Goal: Obtain resource: Obtain resource

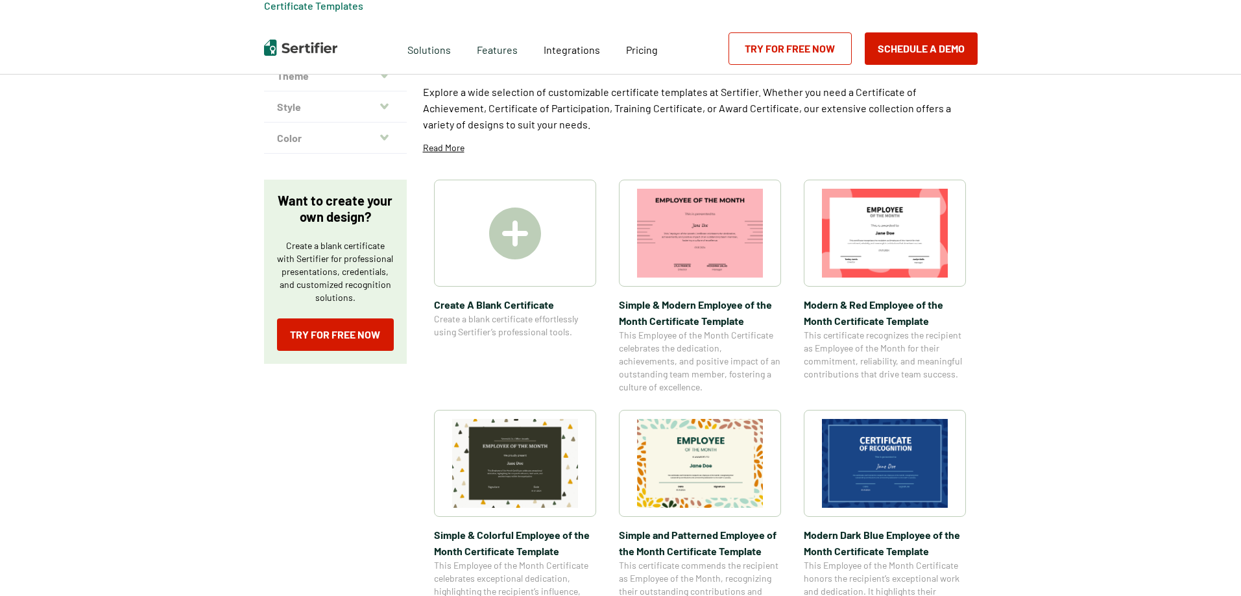
scroll to position [130, 0]
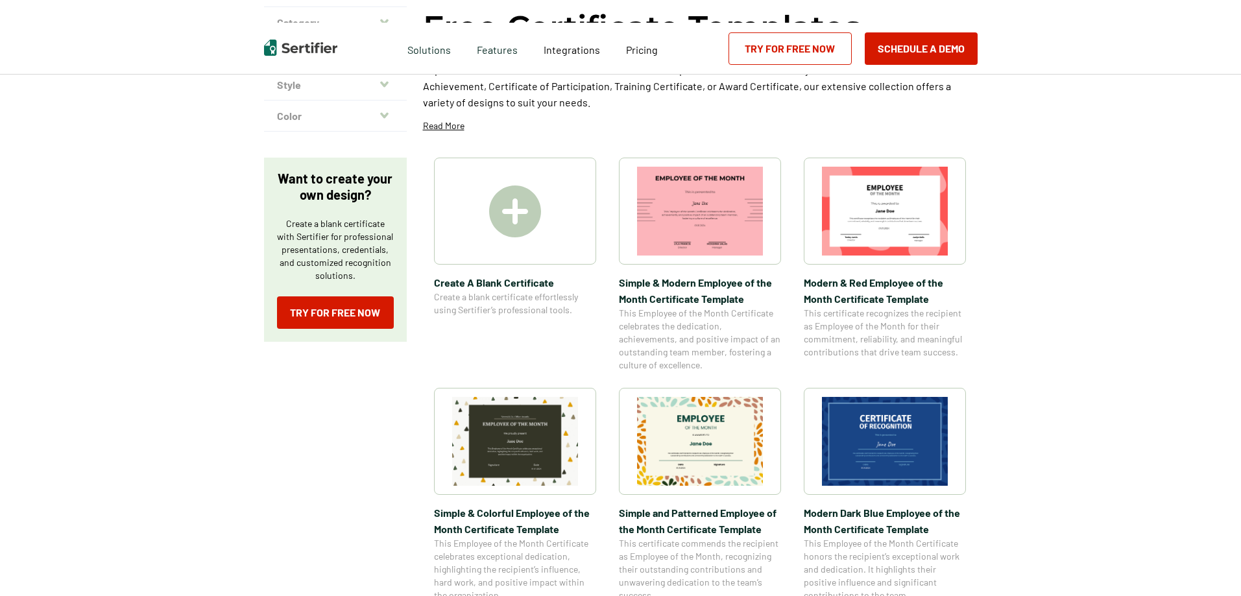
click at [672, 220] on img at bounding box center [700, 211] width 126 height 89
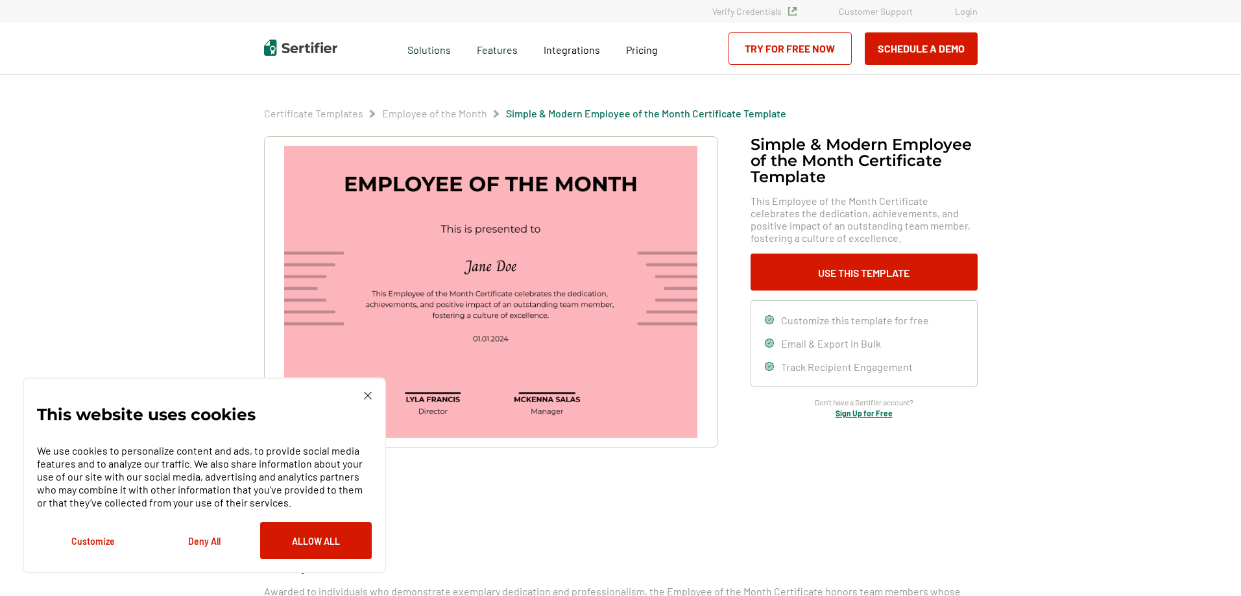
click at [296, 547] on button "Allow All" at bounding box center [316, 540] width 112 height 37
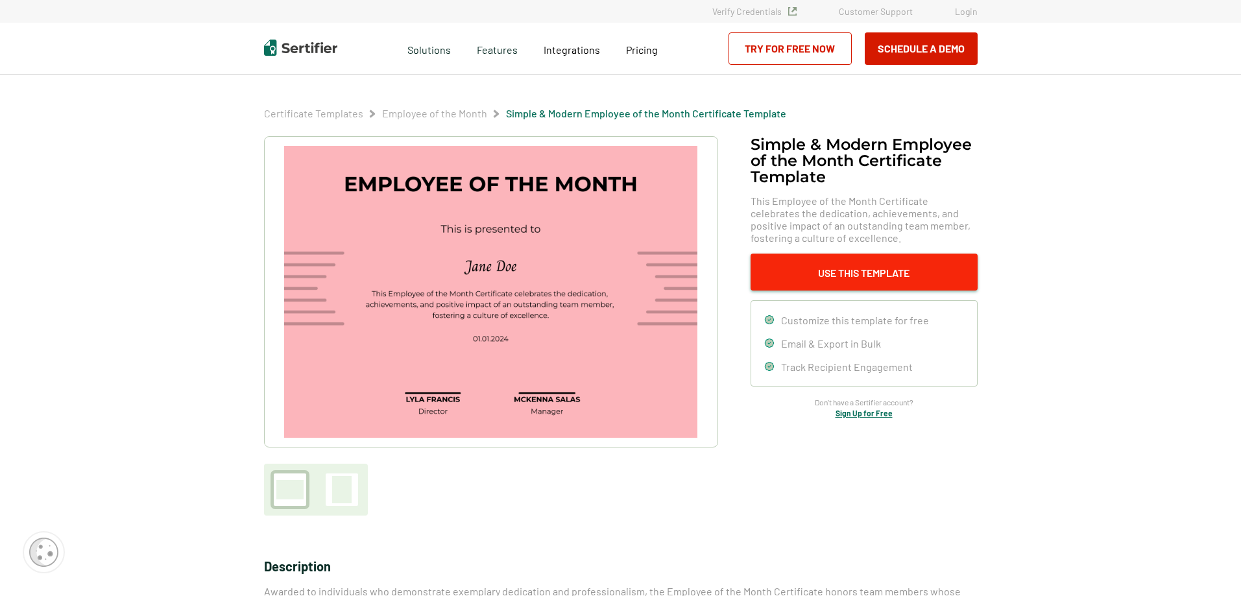
click at [890, 263] on button "Use This Template" at bounding box center [863, 272] width 227 height 37
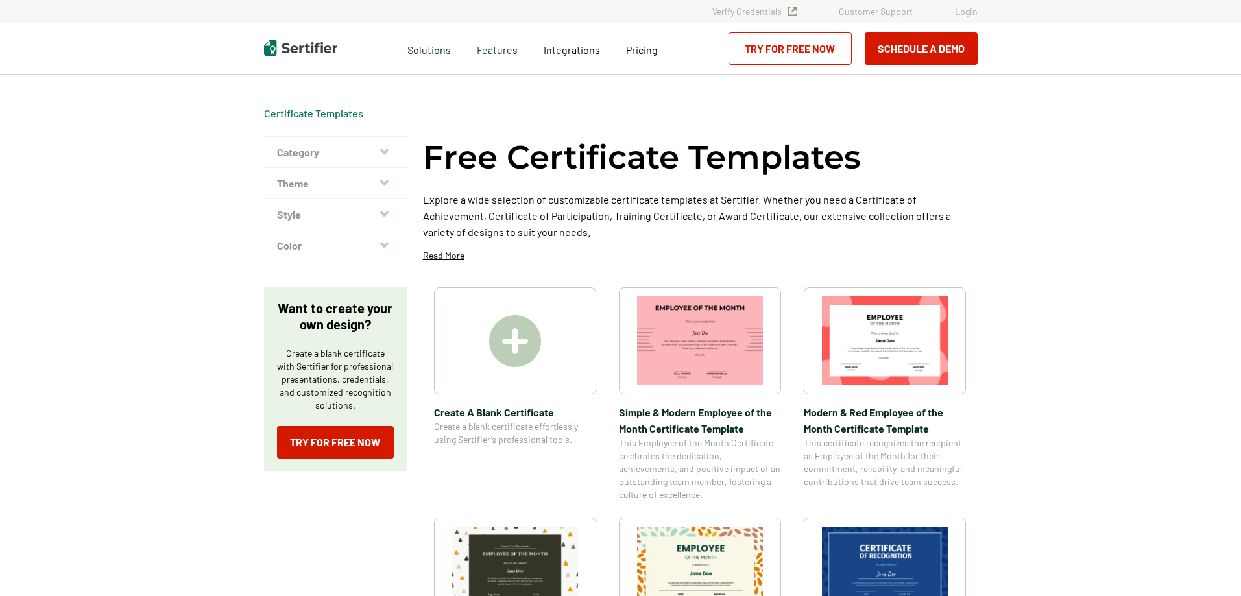
scroll to position [130, 0]
